Goal: Find specific page/section: Find specific page/section

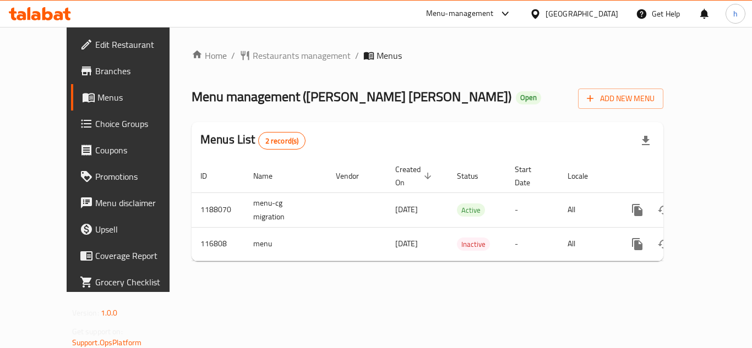
click at [609, 17] on div "[GEOGRAPHIC_DATA]" at bounding box center [581, 14] width 73 height 12
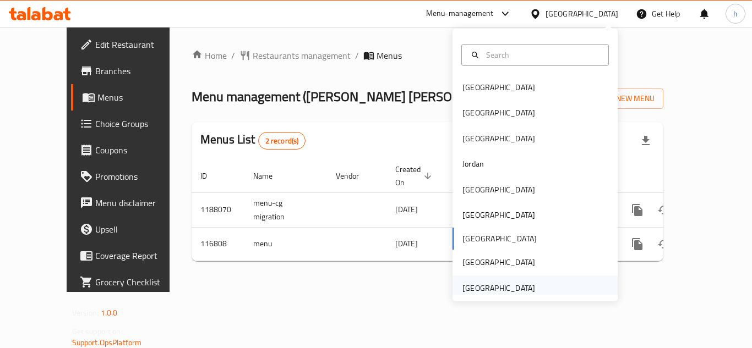
click at [479, 288] on div "[GEOGRAPHIC_DATA]" at bounding box center [498, 288] width 73 height 12
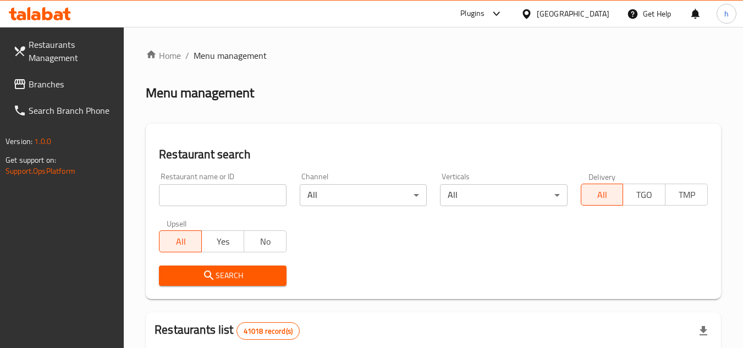
click at [65, 86] on span "Branches" at bounding box center [72, 84] width 87 height 13
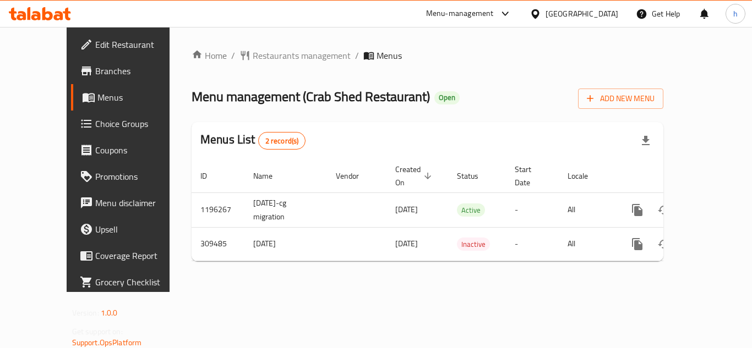
click at [554, 13] on div "[GEOGRAPHIC_DATA]" at bounding box center [581, 14] width 73 height 12
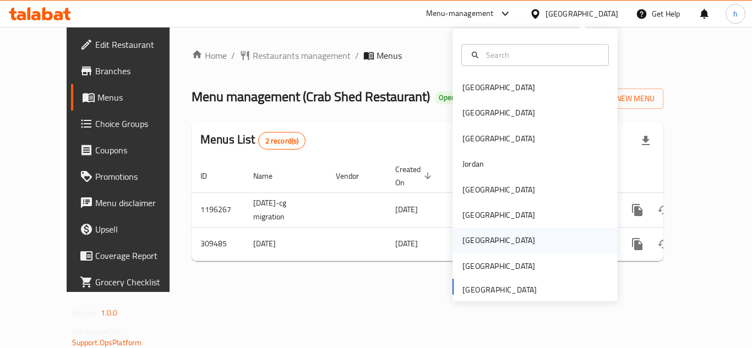
click at [479, 239] on div "[GEOGRAPHIC_DATA]" at bounding box center [498, 240] width 90 height 25
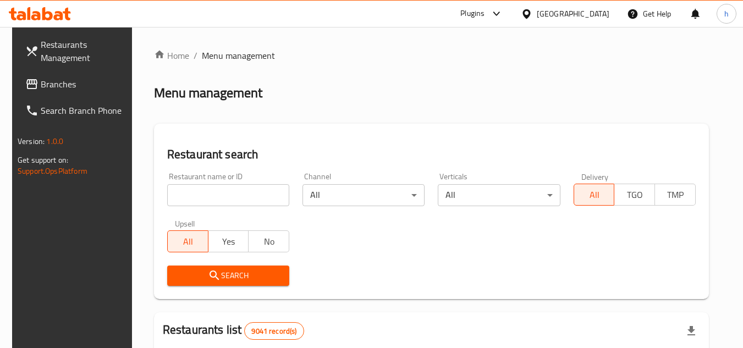
click at [70, 81] on span "Branches" at bounding box center [84, 84] width 87 height 13
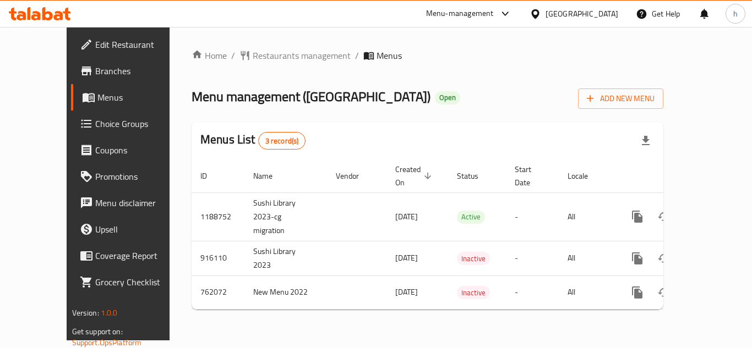
click at [603, 15] on div "[GEOGRAPHIC_DATA]" at bounding box center [581, 14] width 73 height 12
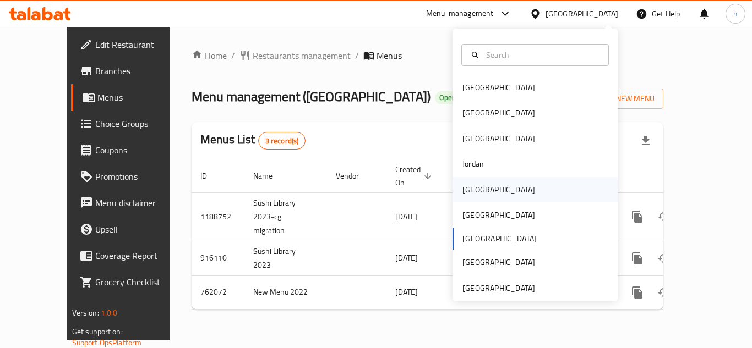
click at [476, 191] on div "[GEOGRAPHIC_DATA]" at bounding box center [498, 190] width 73 height 12
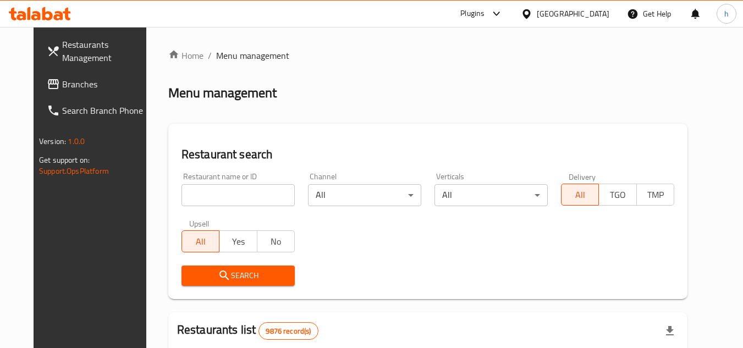
click at [87, 85] on span "Branches" at bounding box center [105, 84] width 87 height 13
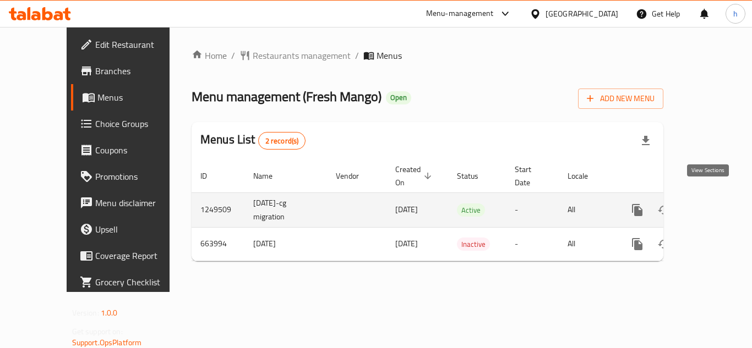
click at [710, 204] on icon "enhanced table" at bounding box center [716, 210] width 13 height 13
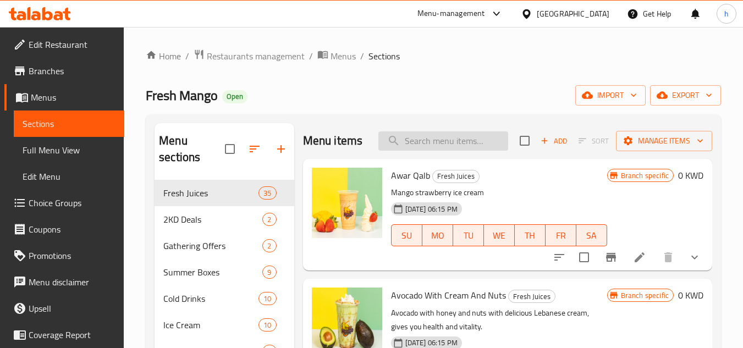
click at [450, 150] on input "search" at bounding box center [444, 141] width 130 height 19
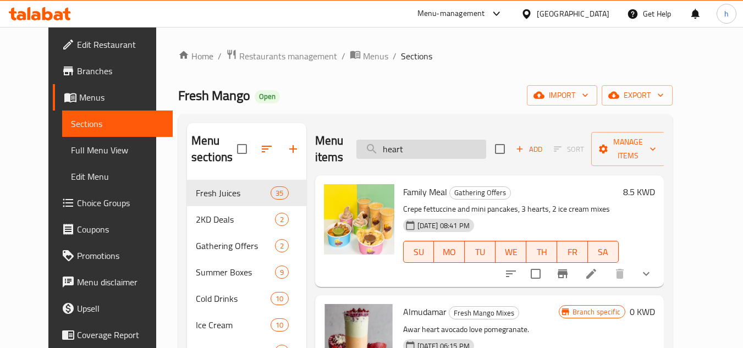
type input "heart"
click at [264, 58] on span "Restaurants management" at bounding box center [288, 56] width 98 height 13
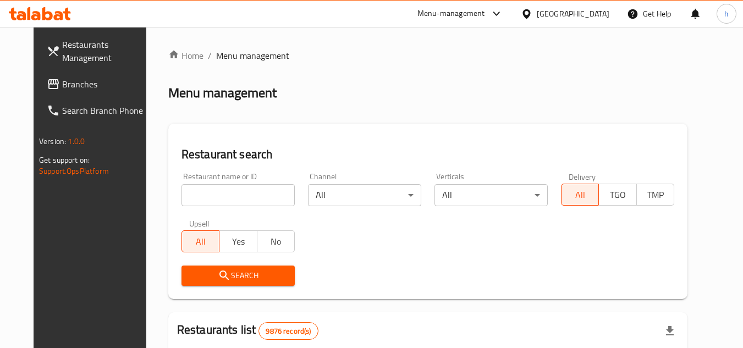
click at [78, 89] on span "Branches" at bounding box center [105, 84] width 87 height 13
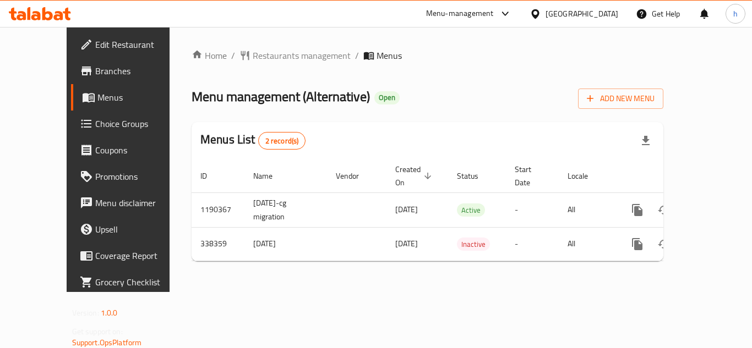
click at [169, 176] on div "Home / Restaurants management / Menus Menu management ( Alternative ) Open Add …" at bounding box center [427, 159] width 516 height 265
click at [169, 156] on div "Home / Restaurants management / Menus Menu management ( Alternative ) Open Add …" at bounding box center [427, 159] width 516 height 265
click at [255, 273] on div "Home / Restaurants management / Menus Menu management ( Alternative ) Open Add …" at bounding box center [427, 159] width 516 height 265
click at [263, 55] on span "Restaurants management" at bounding box center [302, 55] width 98 height 13
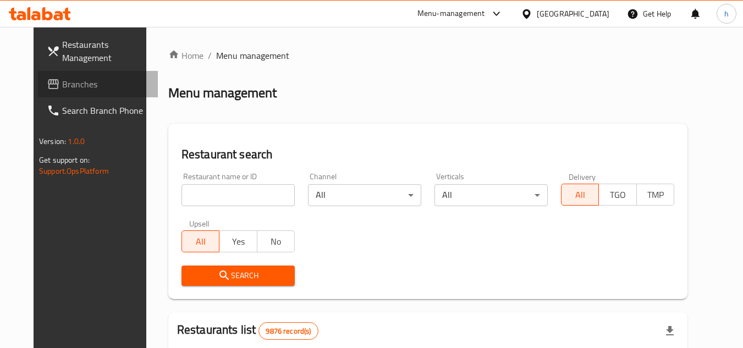
click at [98, 87] on span "Branches" at bounding box center [105, 84] width 87 height 13
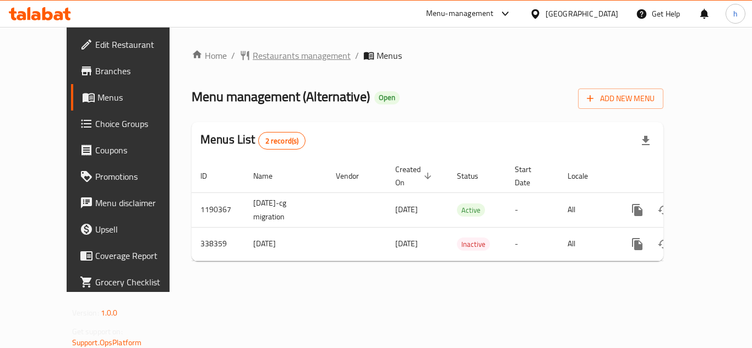
click at [276, 58] on span "Restaurants management" at bounding box center [302, 55] width 98 height 13
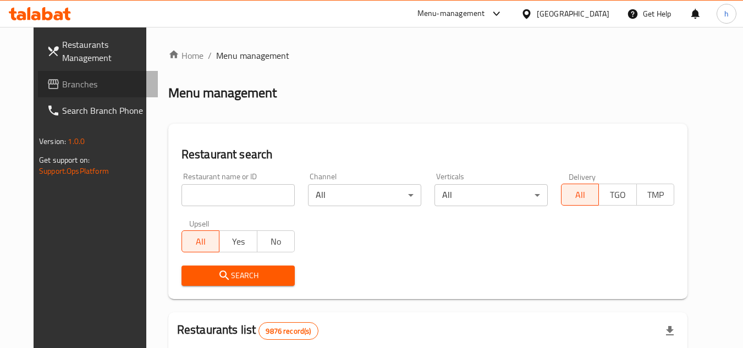
click at [87, 91] on link "Branches" at bounding box center [98, 84] width 120 height 26
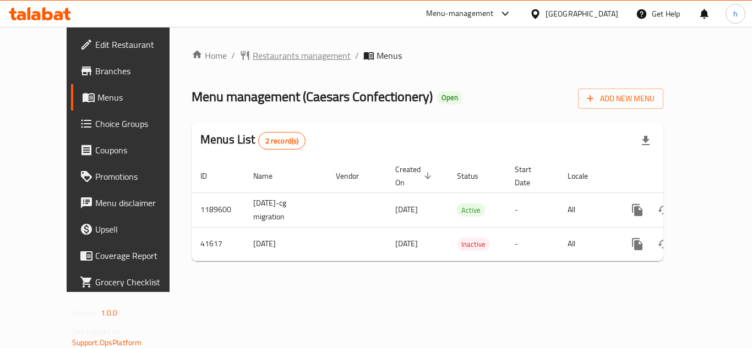
click at [253, 57] on span "Restaurants management" at bounding box center [302, 55] width 98 height 13
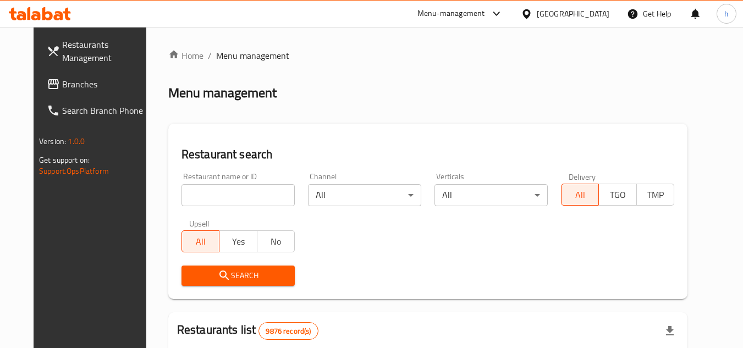
click at [62, 86] on span "Branches" at bounding box center [105, 84] width 87 height 13
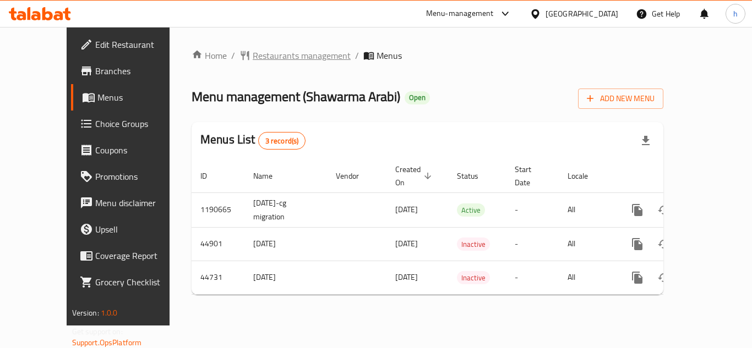
click at [259, 62] on span "Restaurants management" at bounding box center [302, 55] width 98 height 13
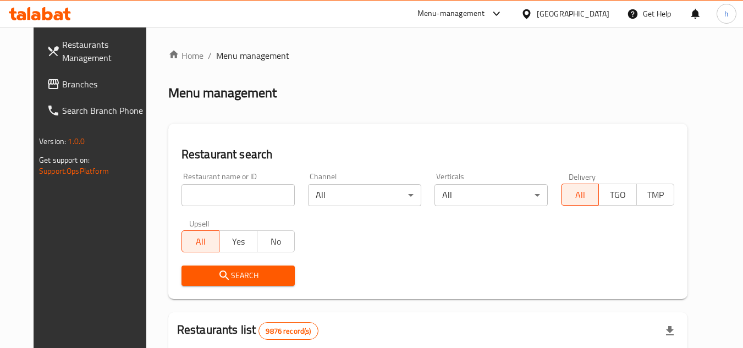
click at [57, 73] on link "Branches" at bounding box center [98, 84] width 120 height 26
